Goal: Task Accomplishment & Management: Use online tool/utility

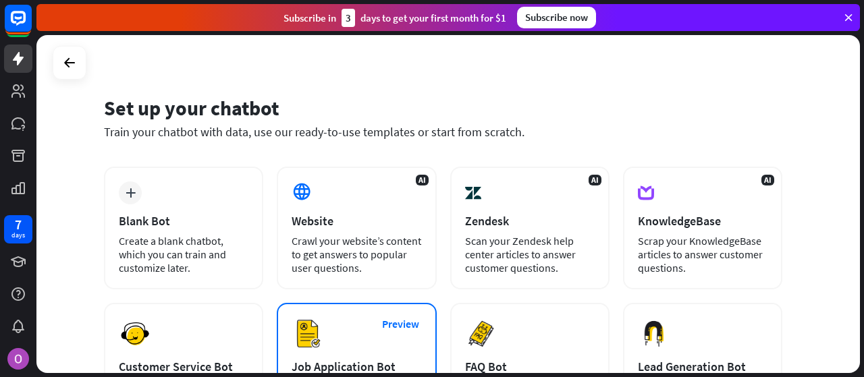
scroll to position [10, 0]
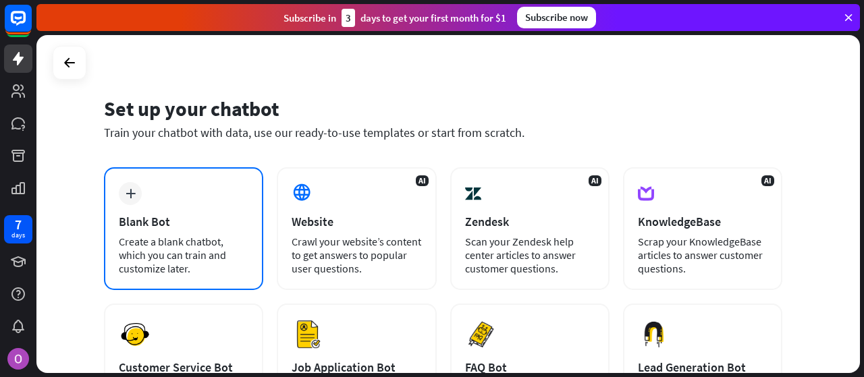
click at [170, 205] on div "plus Blank Bot Create a blank chatbot, which you can train and customize later." at bounding box center [183, 228] width 159 height 123
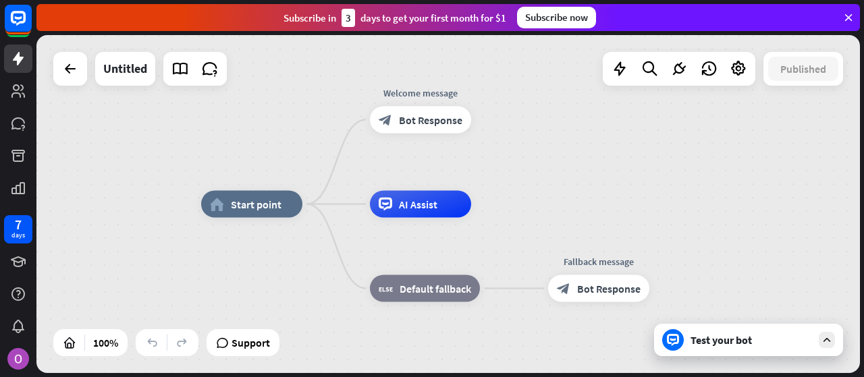
click at [170, 205] on div "home_2 Start point Welcome message block_bot_response Bot Response AI Assist bl…" at bounding box center [447, 204] width 823 height 338
click at [63, 67] on icon at bounding box center [70, 69] width 16 height 16
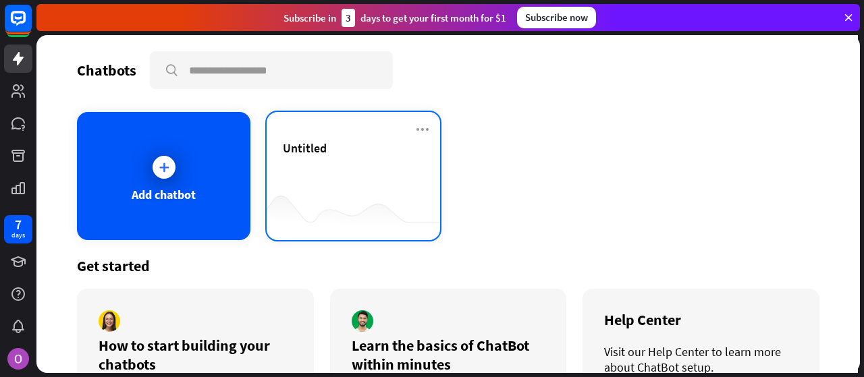
scroll to position [80, 0]
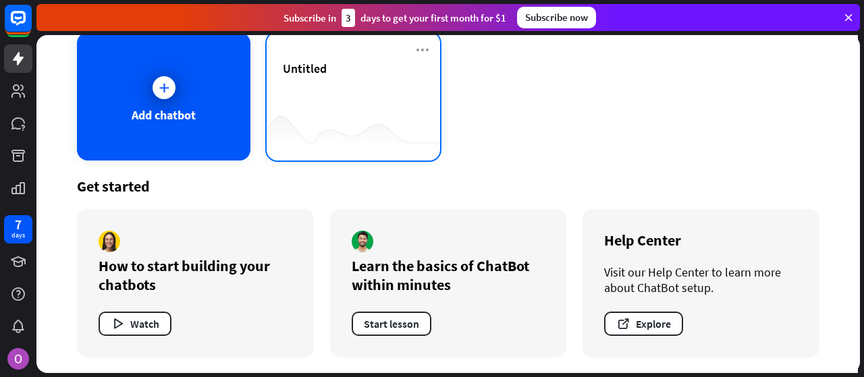
click at [434, 126] on div at bounding box center [353, 134] width 173 height 52
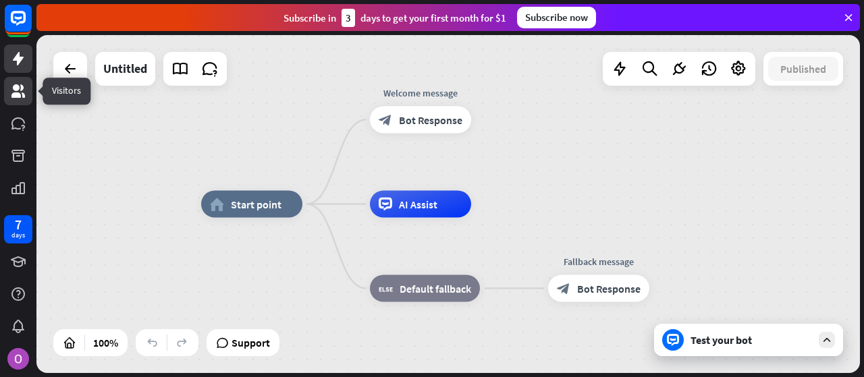
click at [17, 92] on icon at bounding box center [17, 90] width 13 height 13
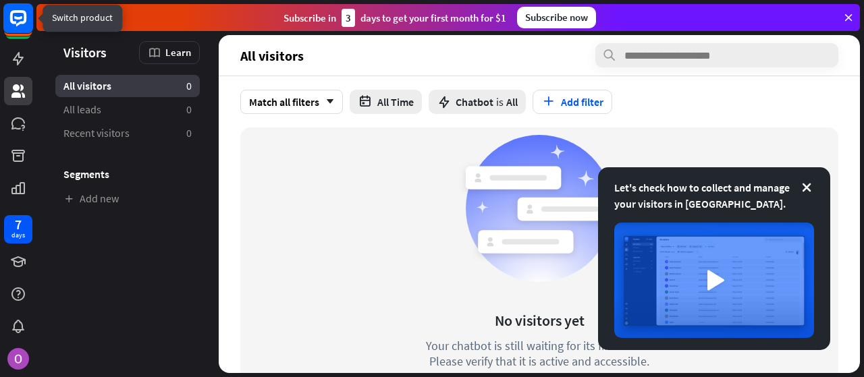
click at [13, 12] on icon at bounding box center [18, 18] width 16 height 16
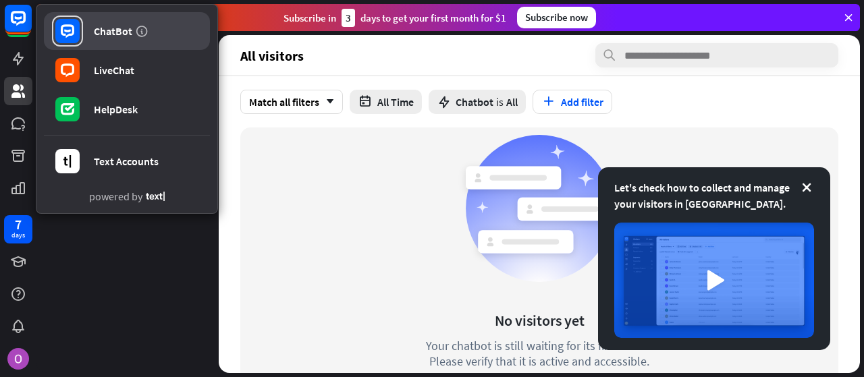
click at [102, 22] on link "ChatBot" at bounding box center [127, 31] width 166 height 38
